Goal: Task Accomplishment & Management: Complete application form

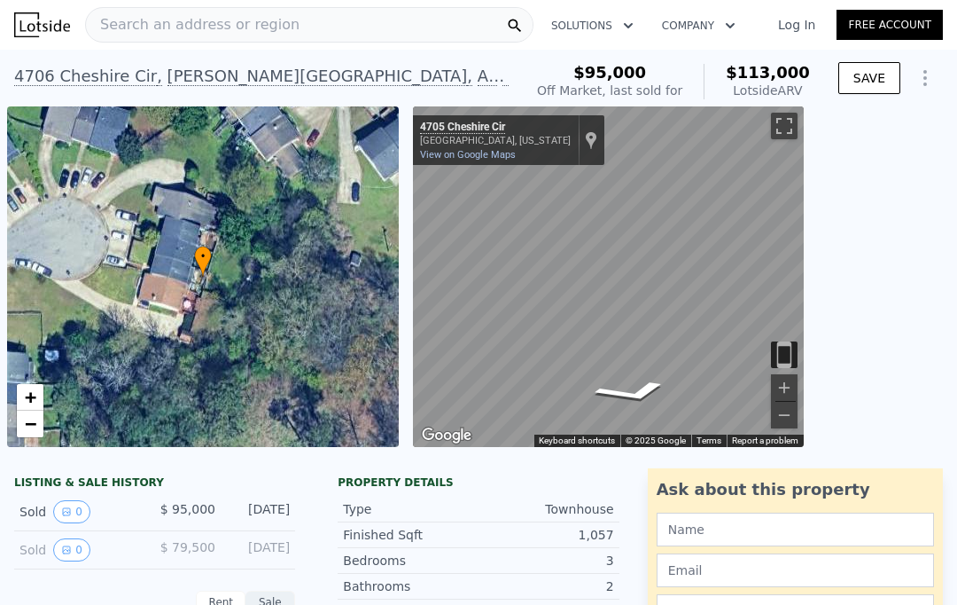
click at [887, 17] on link "Free Account" at bounding box center [890, 25] width 106 height 30
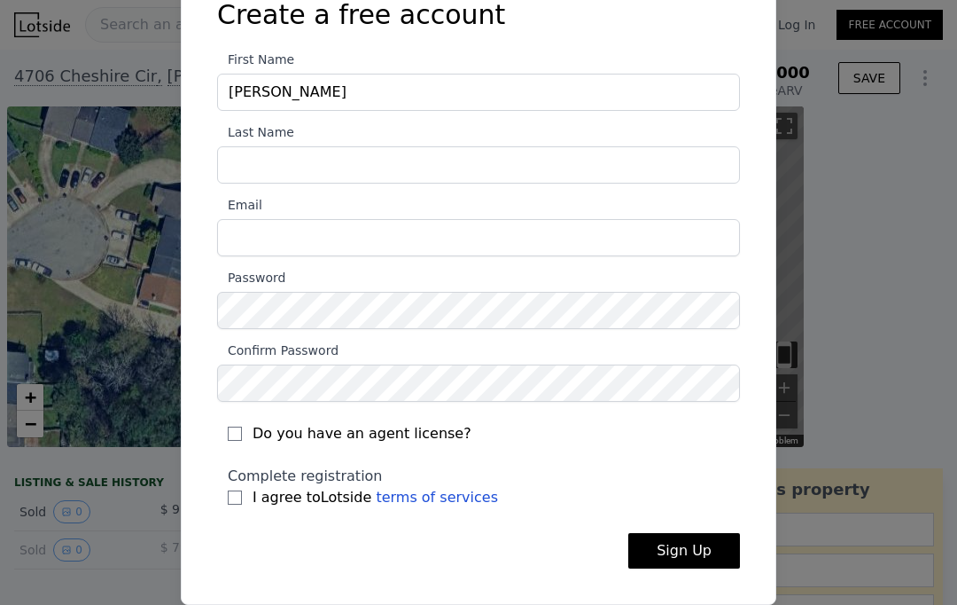
scroll to position [74, 0]
type input "[PERSON_NAME]"
click at [386, 160] on input "Last Name" at bounding box center [478, 164] width 523 height 37
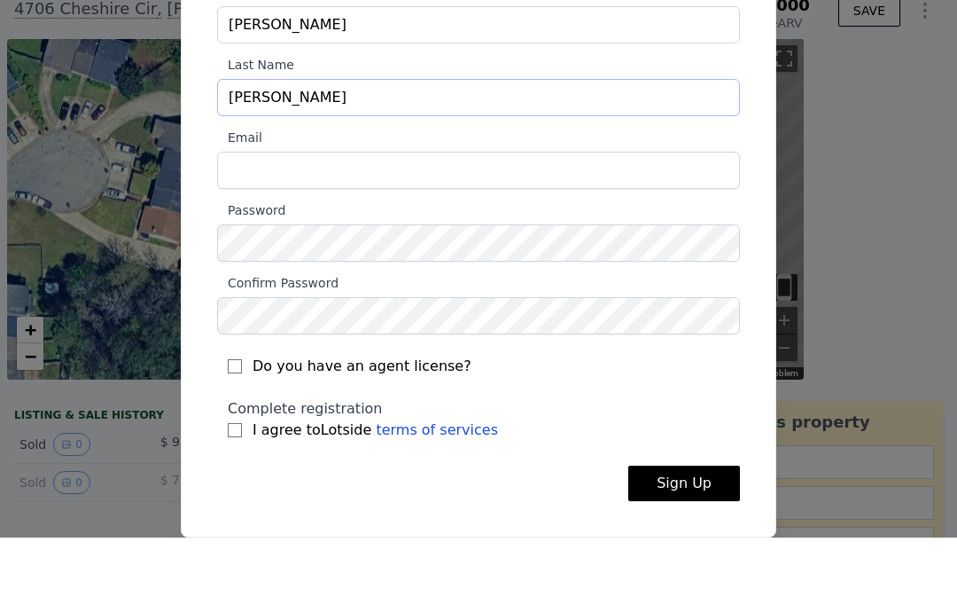
type input "[PERSON_NAME]"
click at [398, 219] on input "Email" at bounding box center [478, 237] width 523 height 37
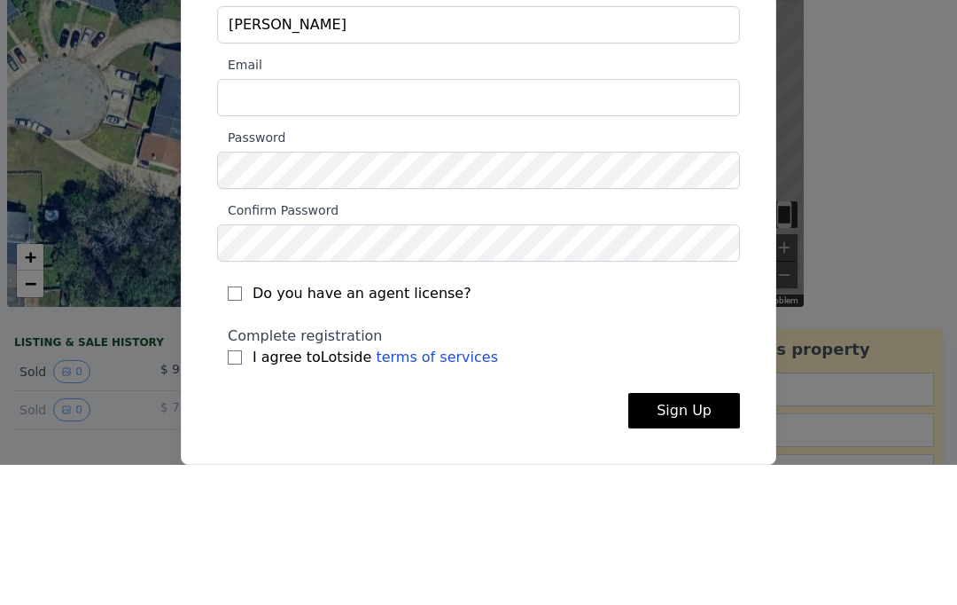
type input "[EMAIL_ADDRESS][DOMAIN_NAME]"
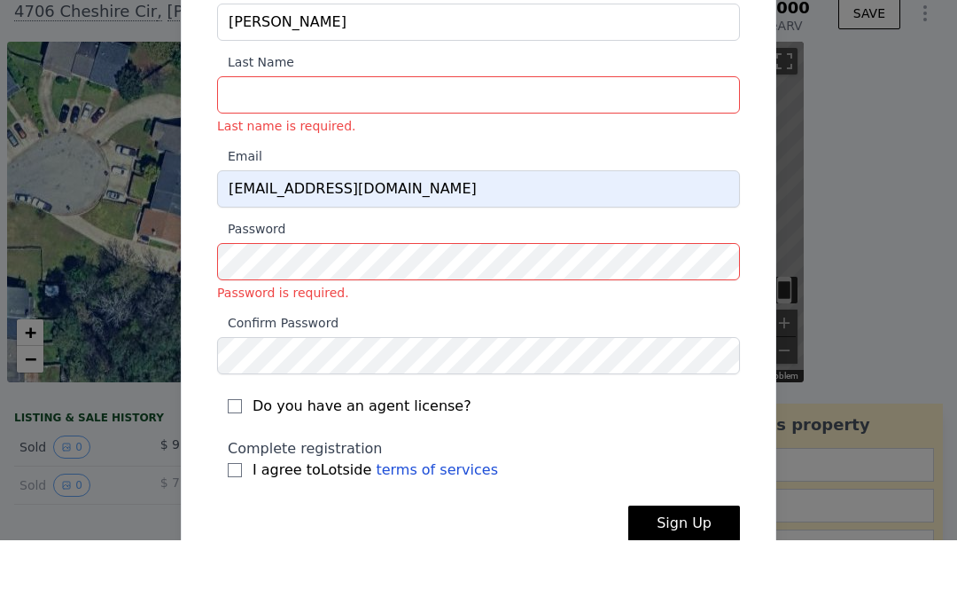
click at [892, 119] on div at bounding box center [478, 302] width 957 height 605
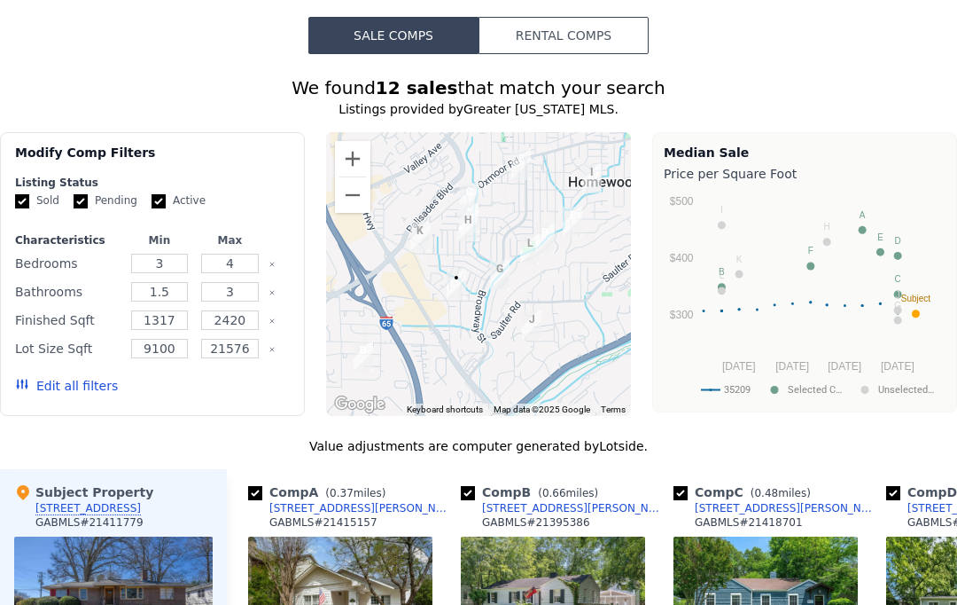
scroll to position [1496, 0]
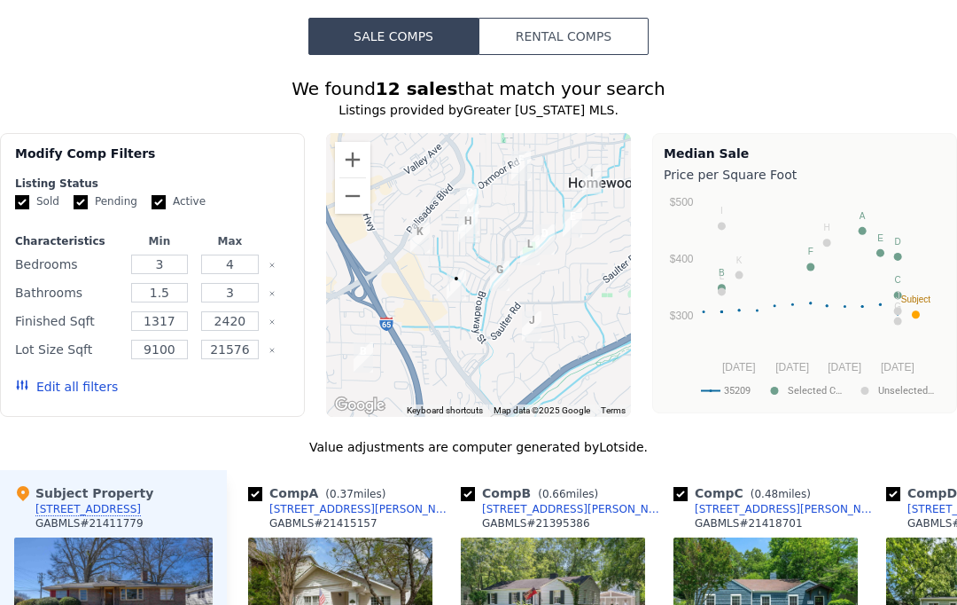
click at [155, 201] on input "Active" at bounding box center [159, 202] width 14 height 14
checkbox input "false"
click at [82, 203] on input "Pending" at bounding box center [81, 202] width 14 height 14
checkbox input "false"
click at [208, 387] on button "Update Search" at bounding box center [223, 386] width 134 height 25
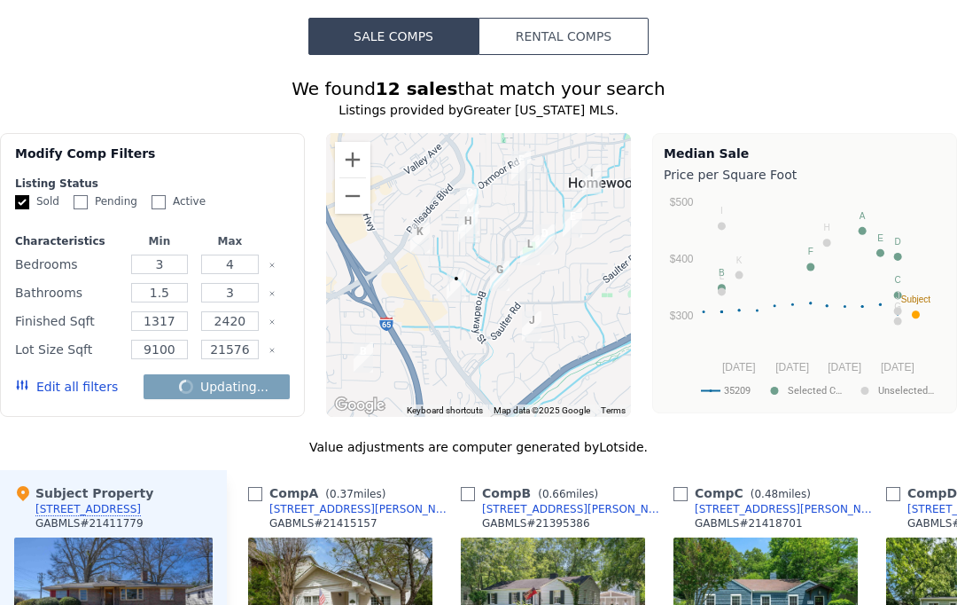
checkbox input "false"
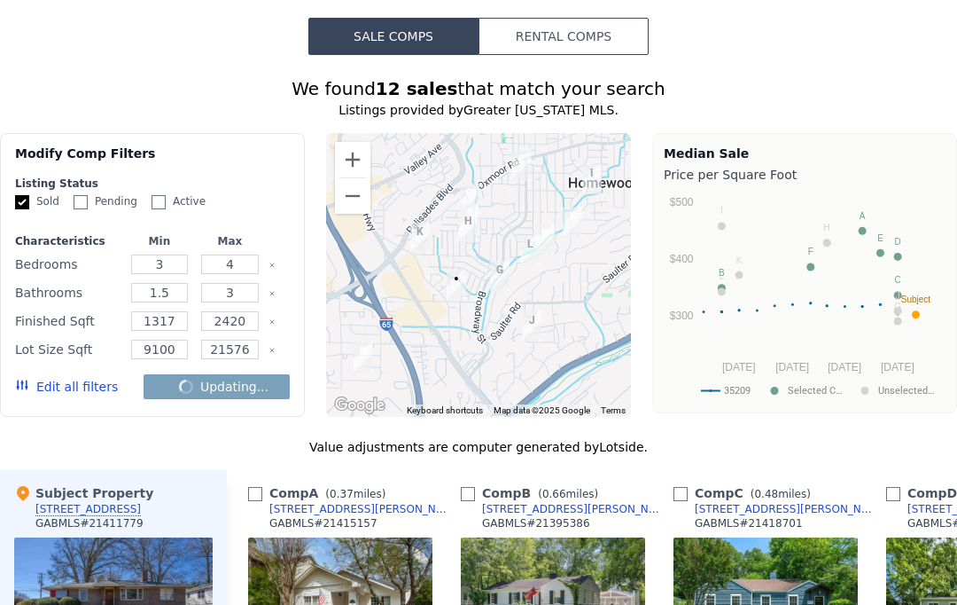
checkbox input "false"
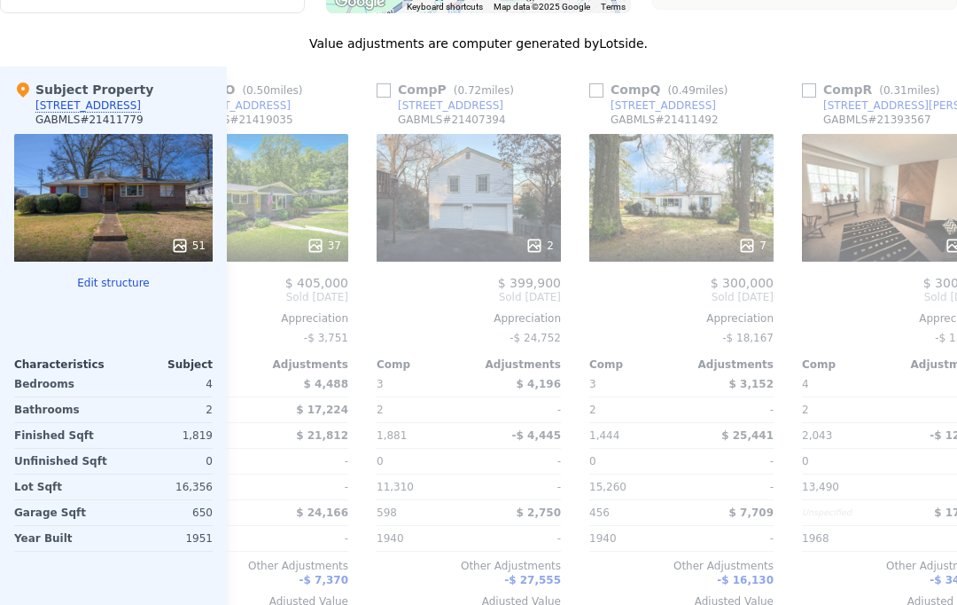
scroll to position [0, 3064]
